Goal: Find specific page/section: Find specific page/section

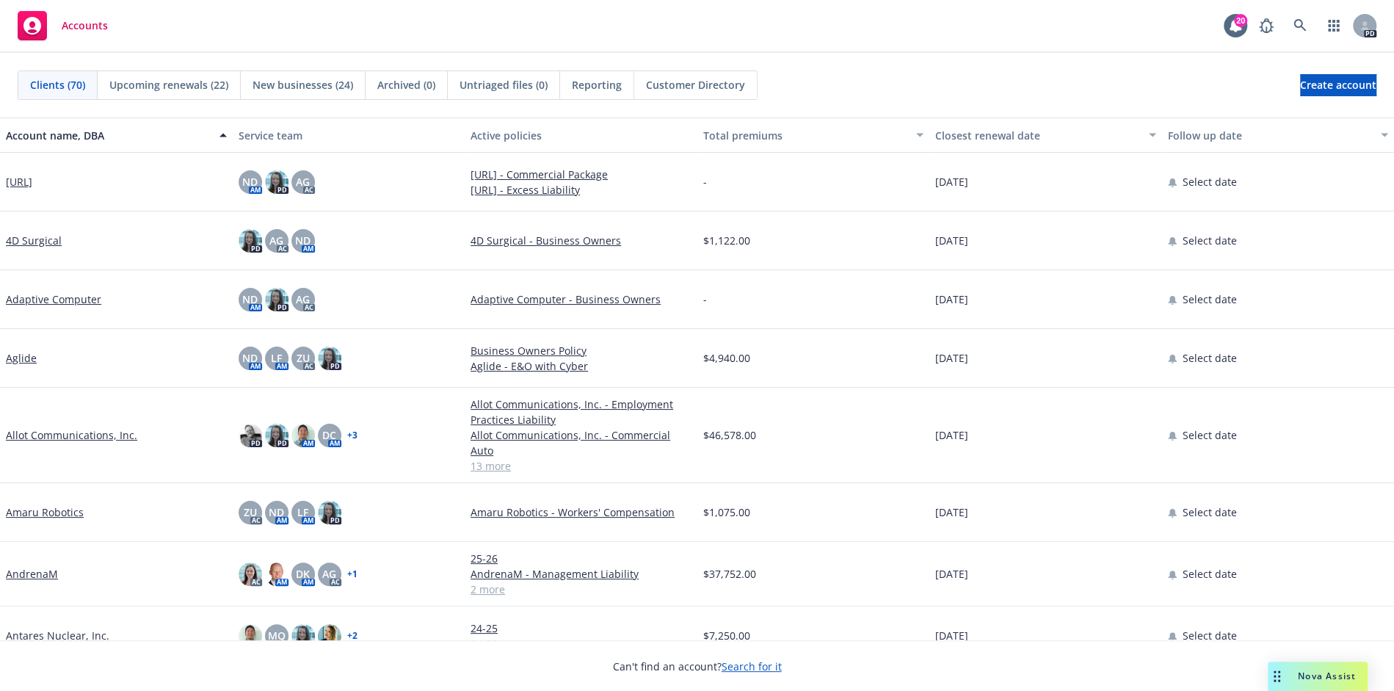
click at [1333, 670] on span "Nova Assist" at bounding box center [1327, 676] width 58 height 12
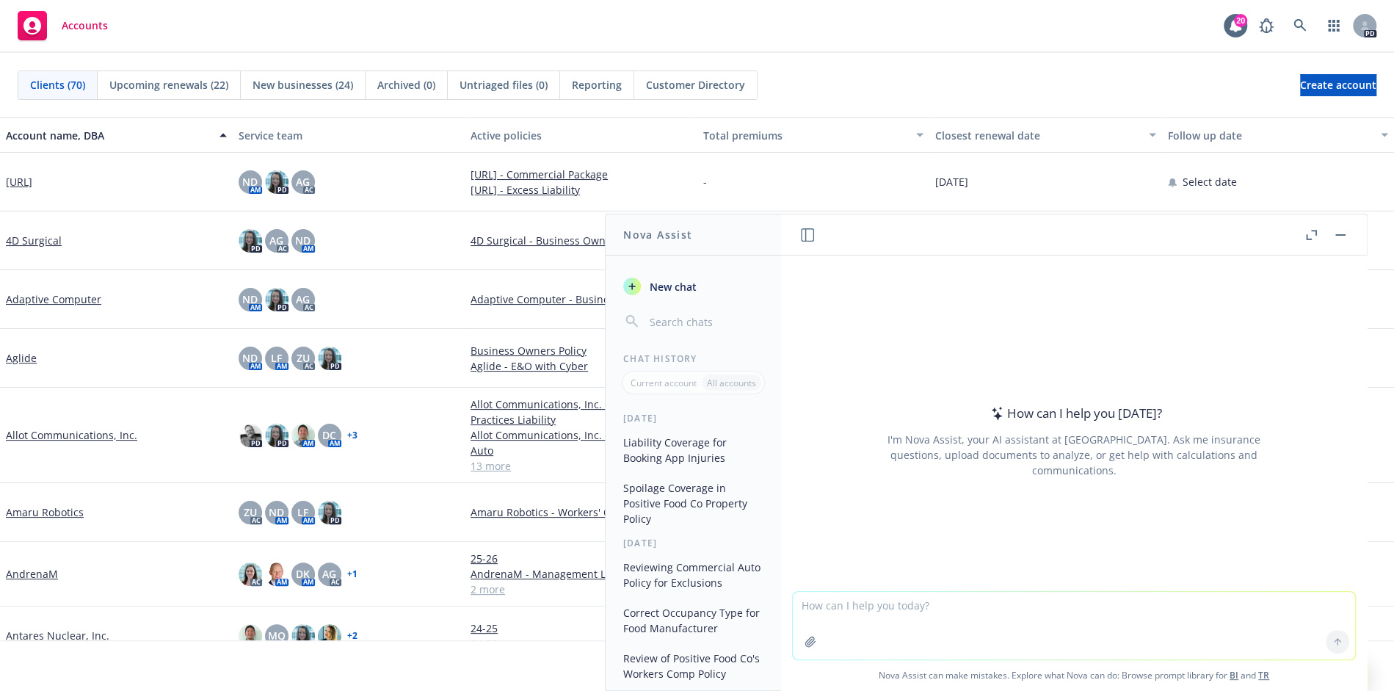
click at [1328, 235] on div at bounding box center [1326, 235] width 47 height 18
click at [1333, 235] on button "button" at bounding box center [1341, 235] width 18 height 18
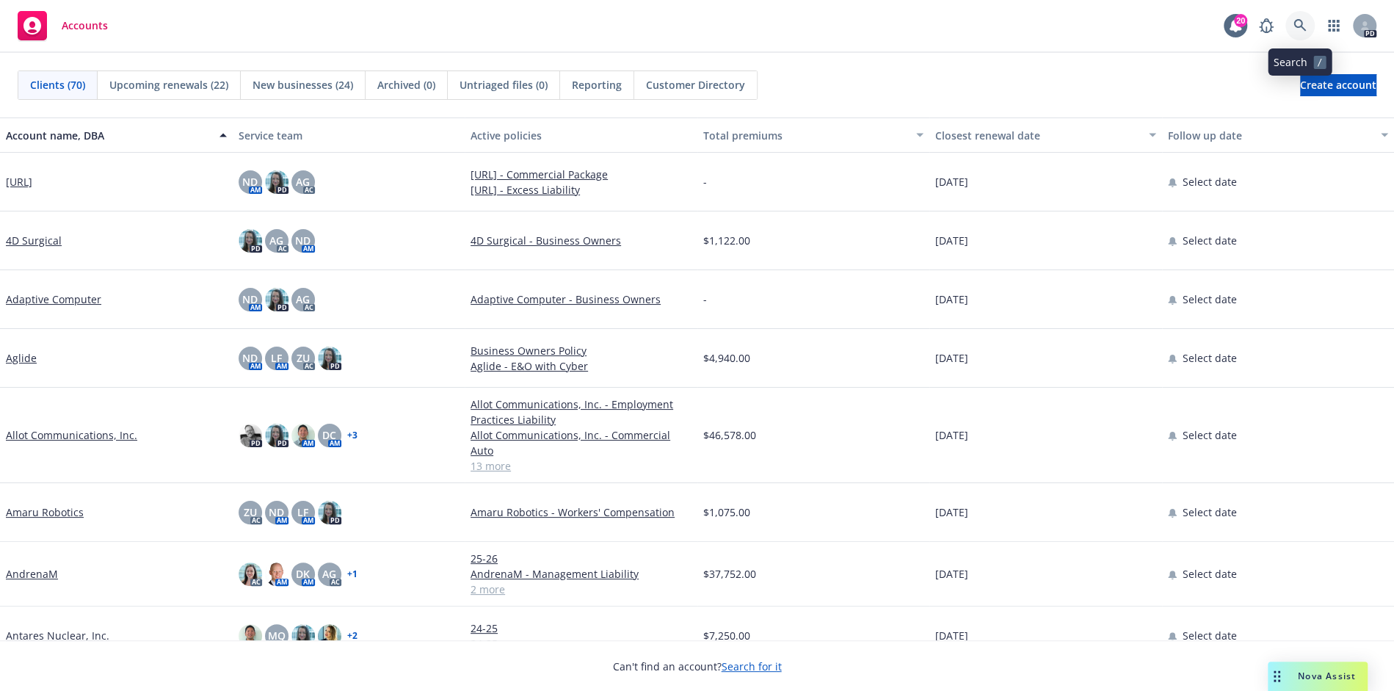
click at [1306, 29] on icon at bounding box center [1300, 25] width 13 height 13
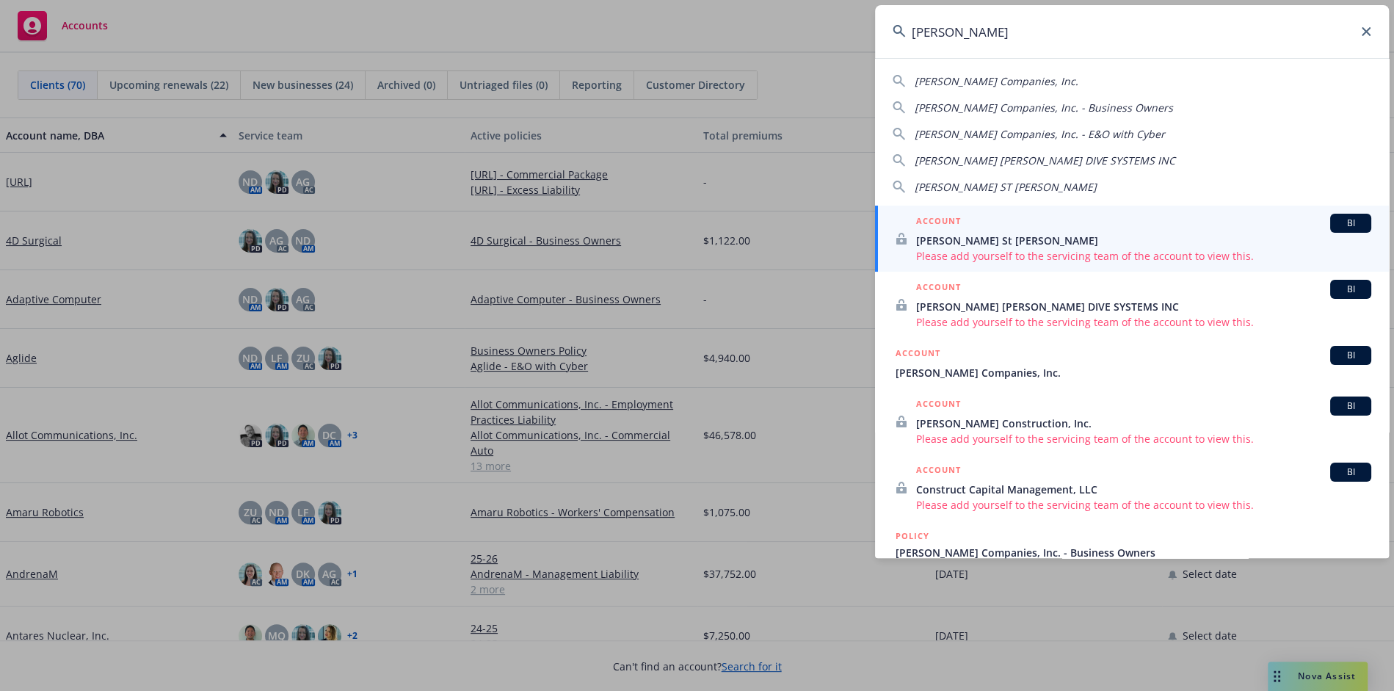
click at [966, 73] on div "[PERSON_NAME] Companies, Inc." at bounding box center [997, 80] width 164 height 15
type input "[PERSON_NAME] Companies, Inc."
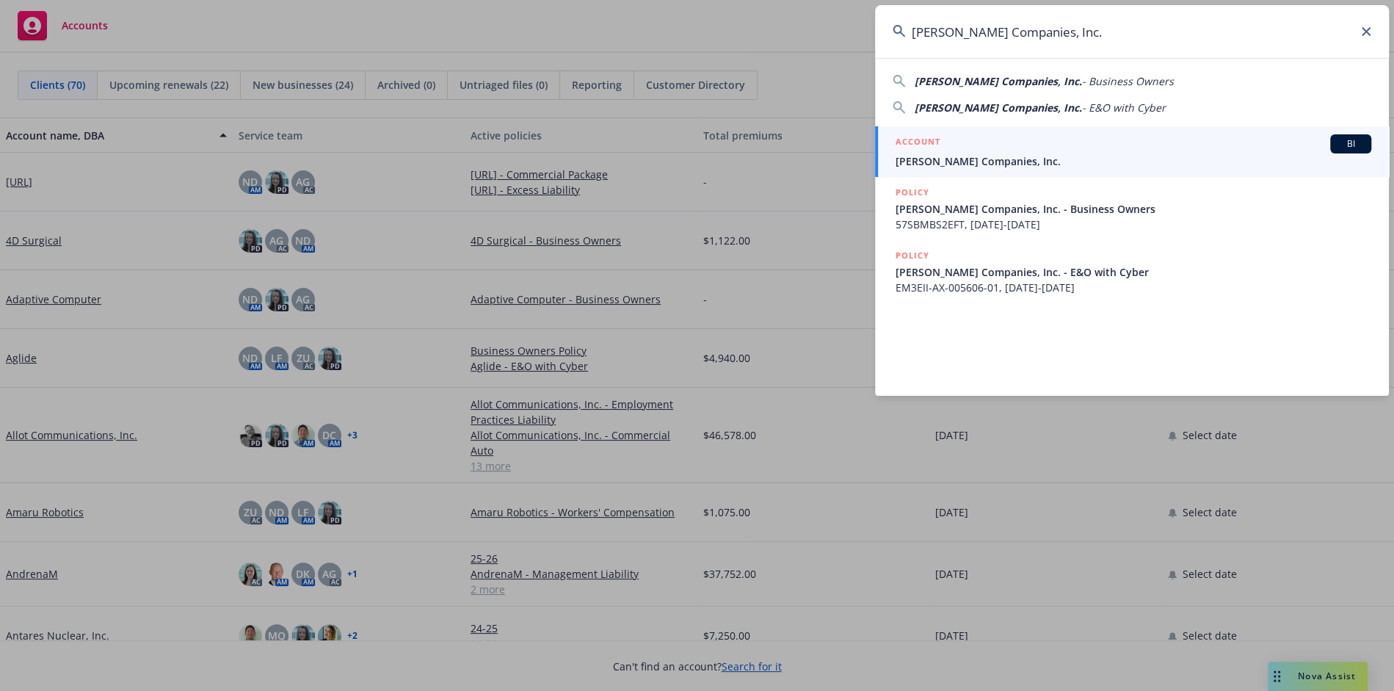
click at [962, 156] on span "[PERSON_NAME] Companies, Inc." at bounding box center [1134, 160] width 476 height 15
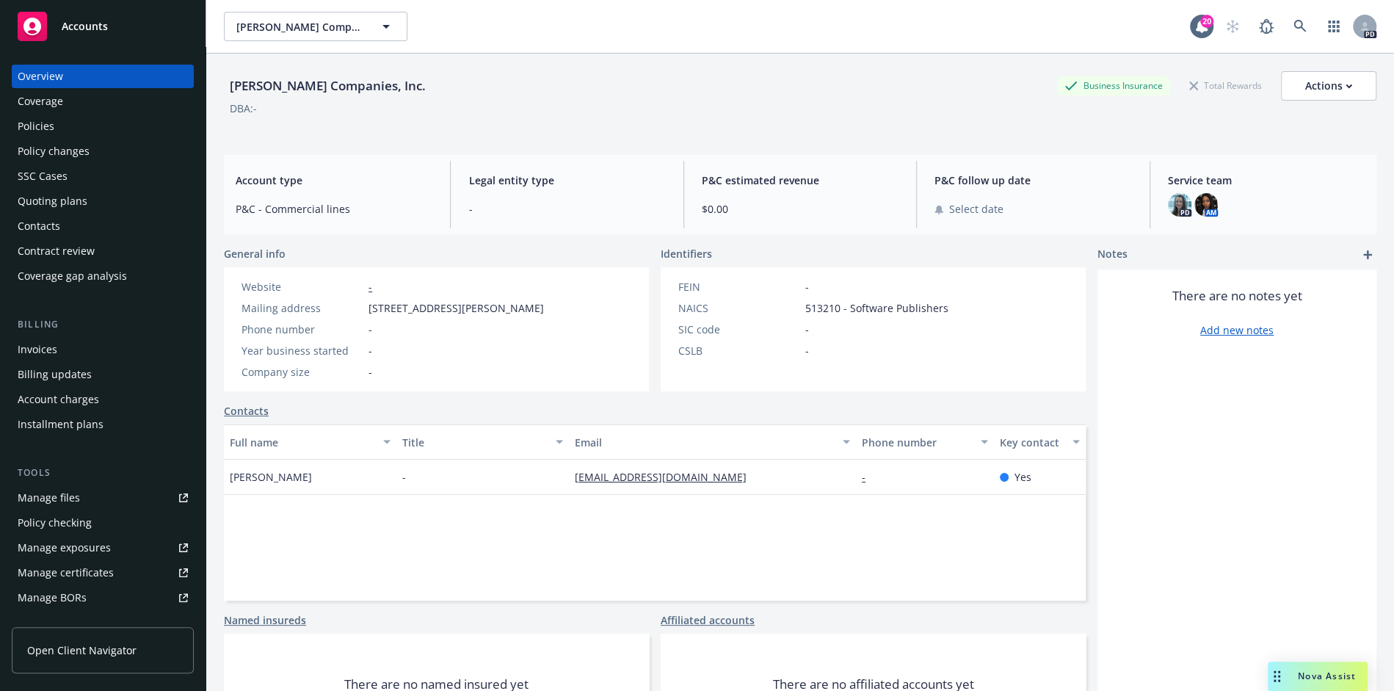
click at [40, 129] on div "Policies" at bounding box center [36, 126] width 37 height 23
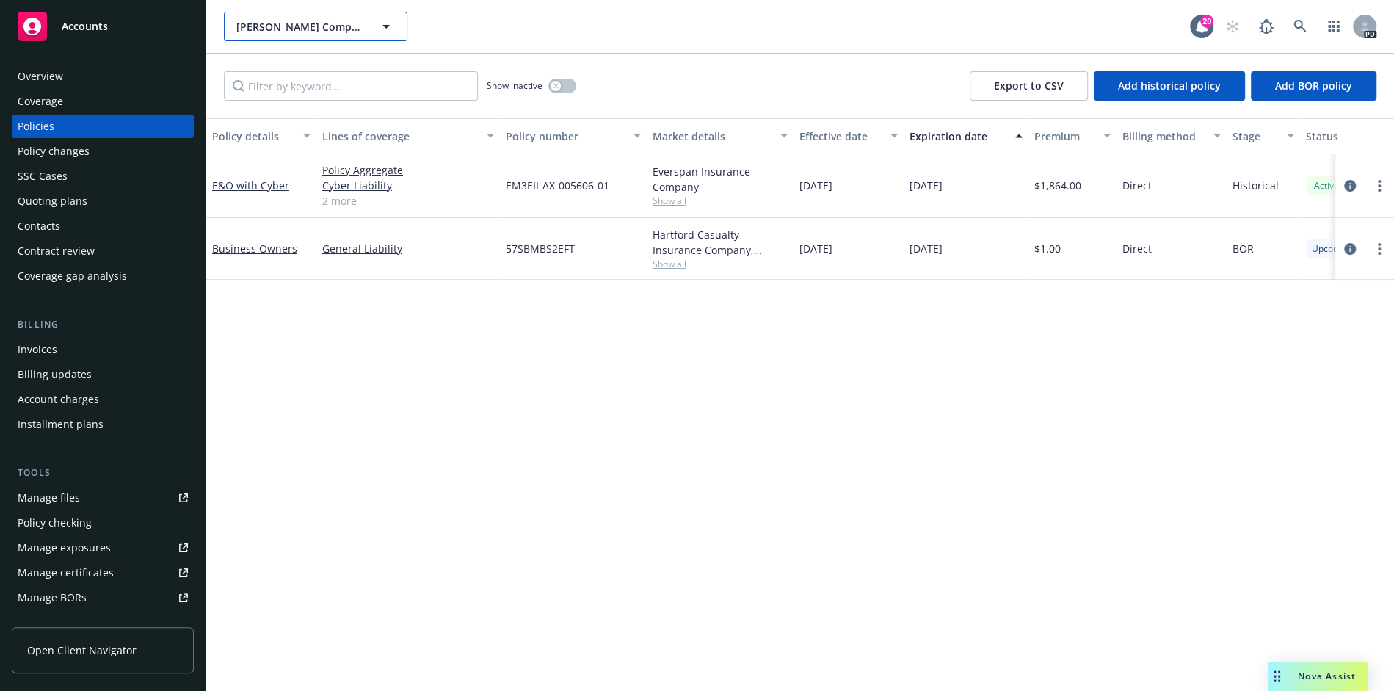
click at [305, 25] on span "[PERSON_NAME] Companies, Inc." at bounding box center [299, 26] width 127 height 15
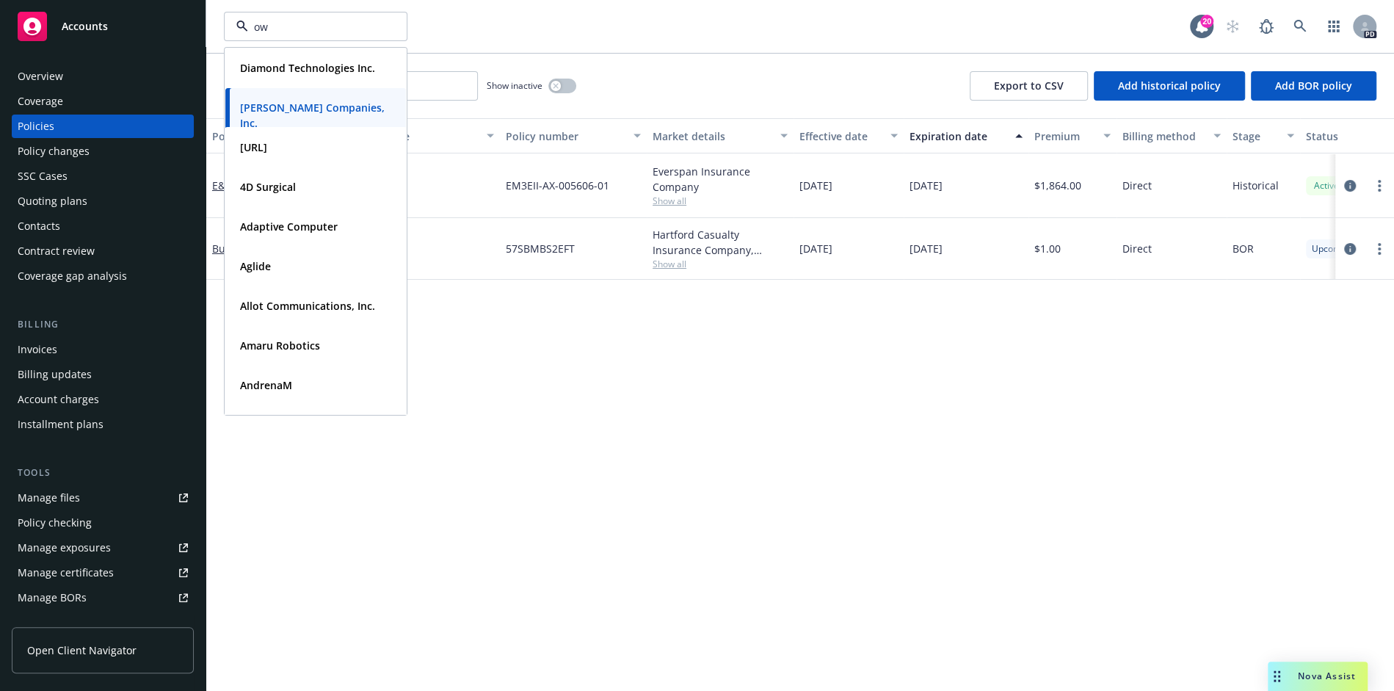
type input "owl"
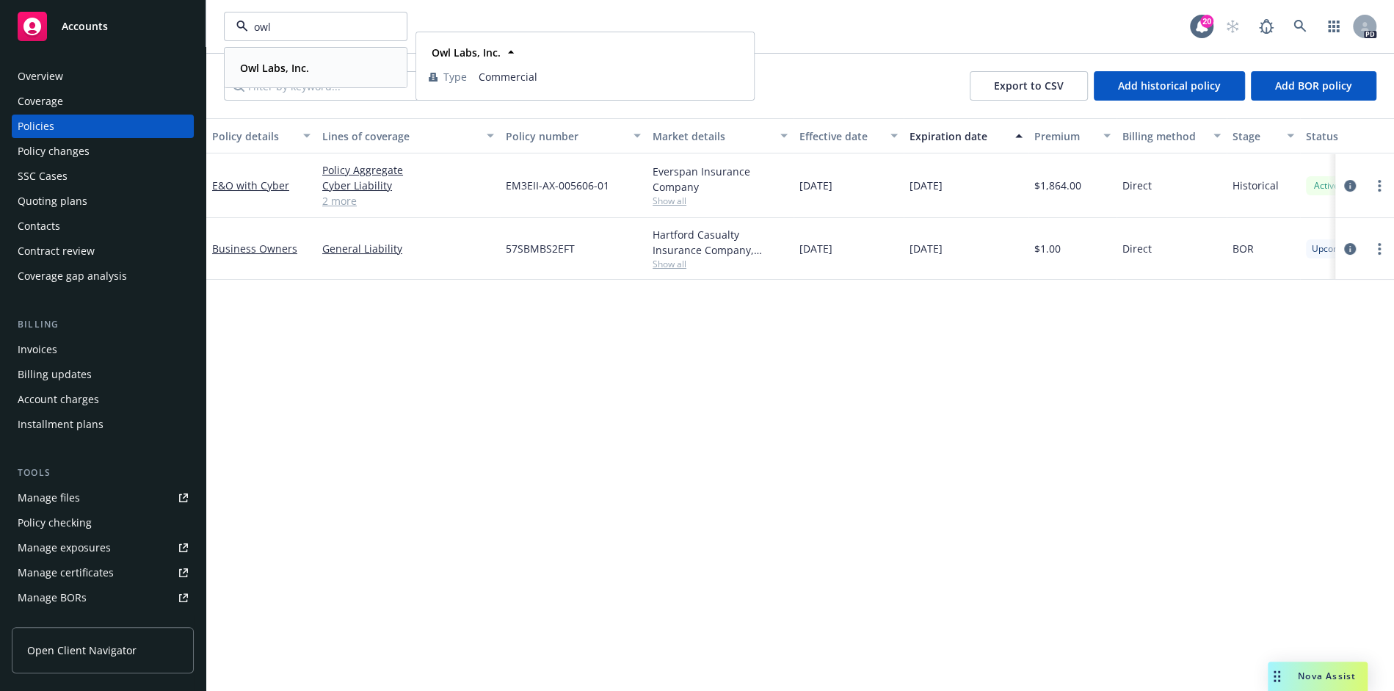
click at [269, 77] on div "Owl Labs, Inc." at bounding box center [273, 67] width 78 height 21
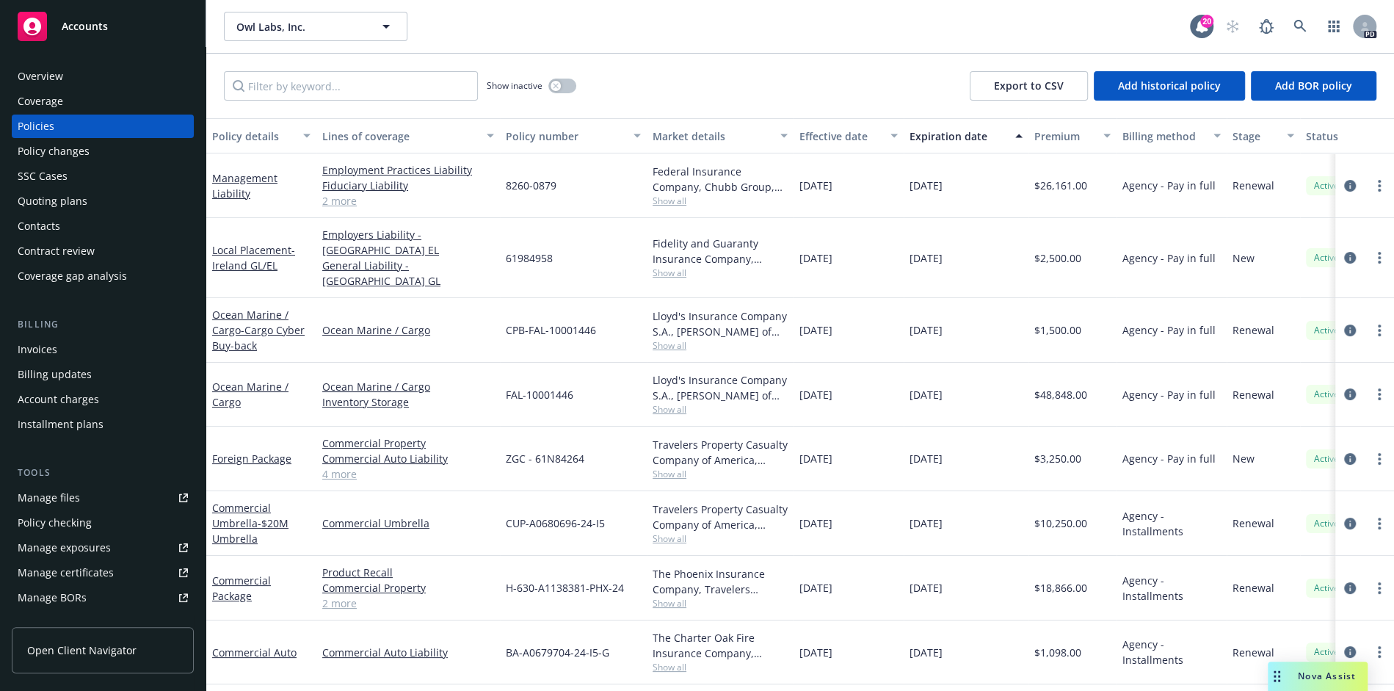
click at [55, 220] on div "Contacts" at bounding box center [39, 225] width 43 height 23
